Goal: Transaction & Acquisition: Purchase product/service

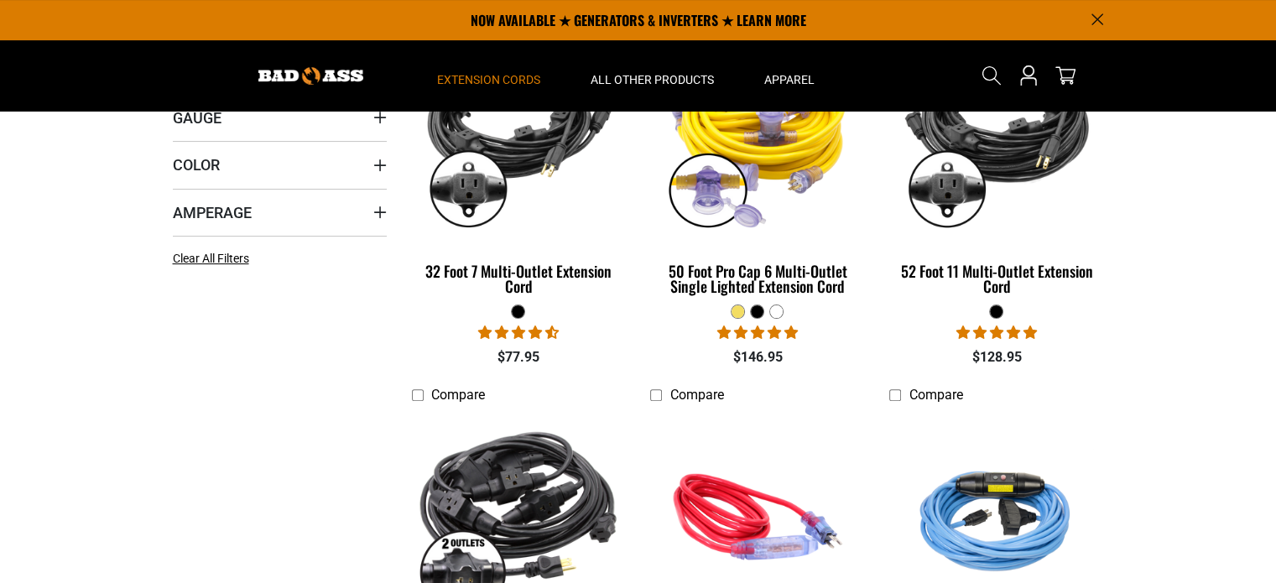
scroll to position [413, 0]
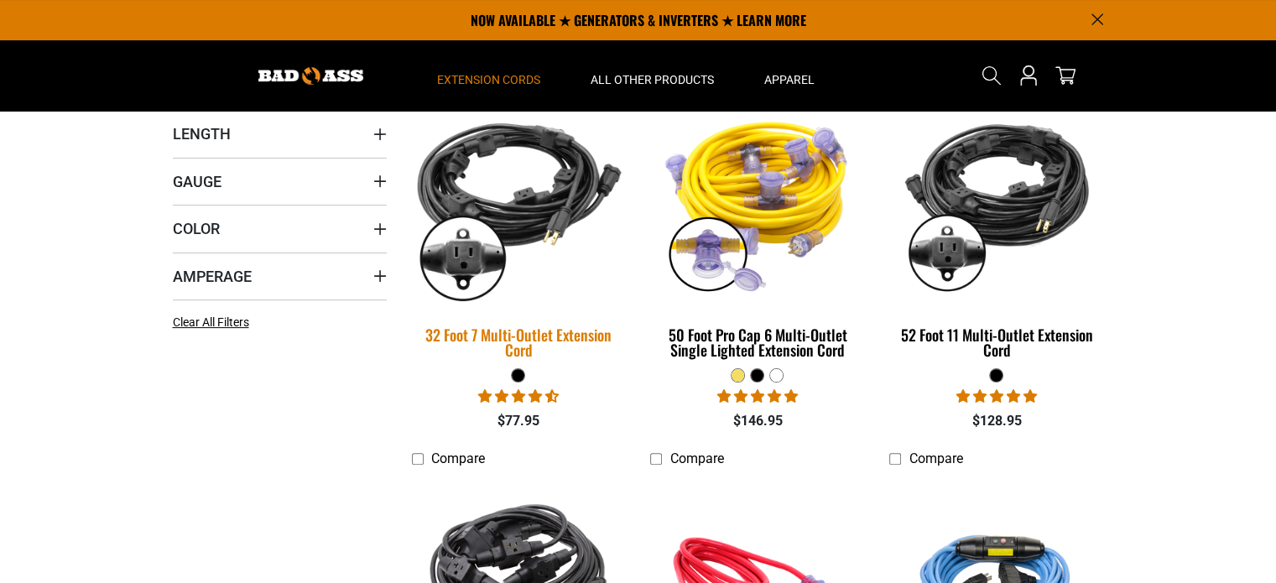
click at [540, 330] on div "32 Foot 7 Multi-Outlet Extension Cord" at bounding box center [519, 342] width 214 height 30
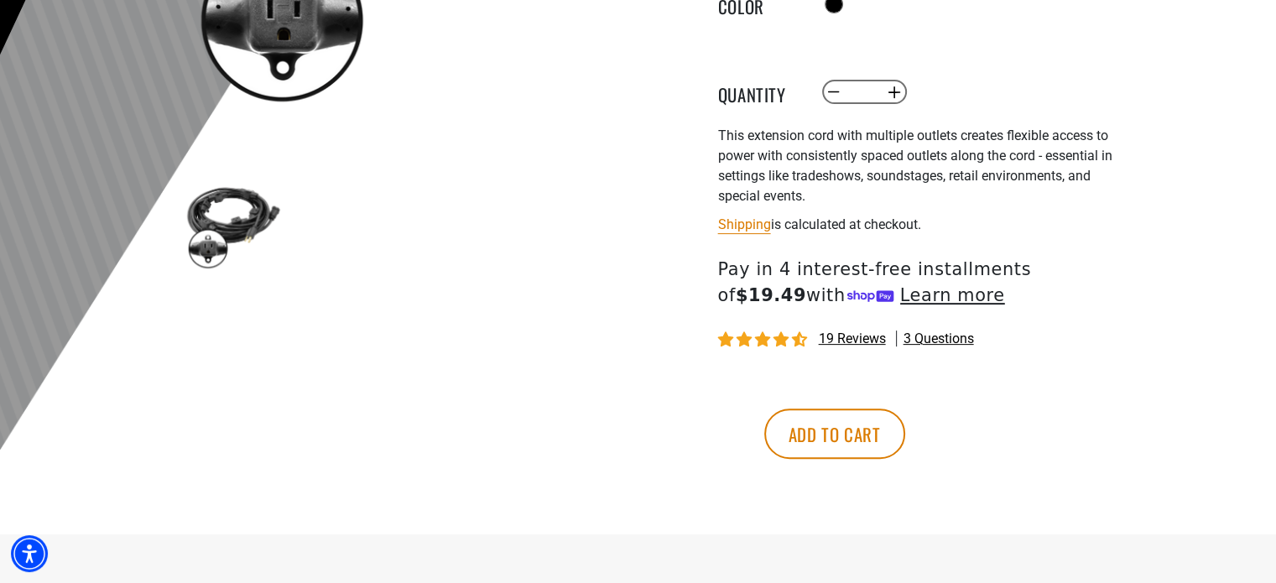
scroll to position [472, 0]
click at [722, 390] on shop-pay-wallet-button at bounding box center [720, 384] width 3 height 16
